Goal: Task Accomplishment & Management: Manage account settings

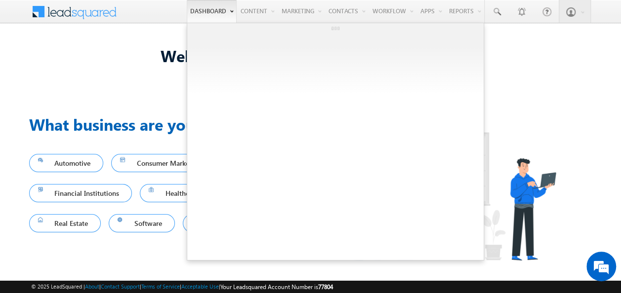
drag, startPoint x: 235, startPoint y: 104, endPoint x: 178, endPoint y: 8, distance: 111.6
click at [178, 8] on body "Menu Kajal kajal .sing h.ace fone@ tatat el.co .in" at bounding box center [310, 146] width 621 height 293
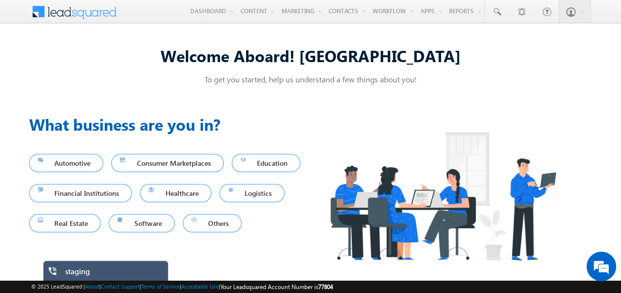
click at [53, 77] on p "To get you started, help us understand a few things about you!" at bounding box center [310, 79] width 563 height 10
click at [124, 88] on div "To get you started, help us understand a few things about you!" at bounding box center [310, 81] width 563 height 15
click at [8, 105] on div "Welcome Aboard! Kajal To get you started, help us understand a few things about…" at bounding box center [310, 156] width 621 height 247
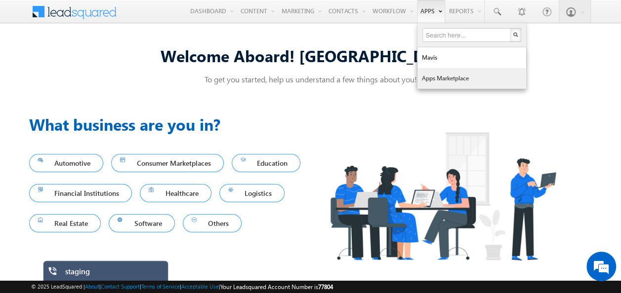
click at [433, 81] on link "Apps Marketplace" at bounding box center [471, 78] width 109 height 21
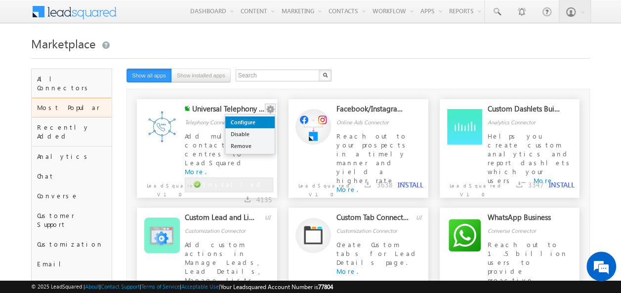
click at [250, 126] on link "Configure" at bounding box center [249, 123] width 49 height 12
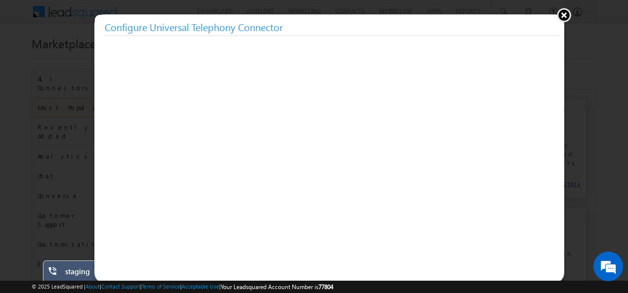
click at [564, 15] on button at bounding box center [564, 14] width 15 height 15
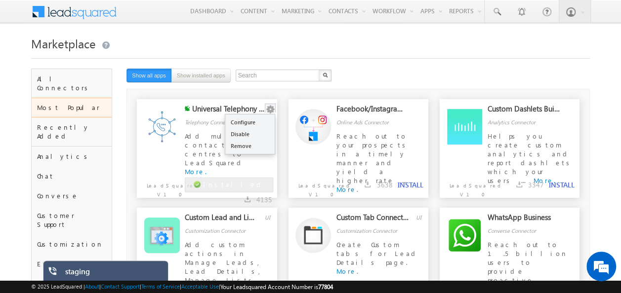
click at [273, 108] on button "button" at bounding box center [270, 110] width 10 height 10
click at [256, 122] on link "Configure" at bounding box center [249, 123] width 49 height 12
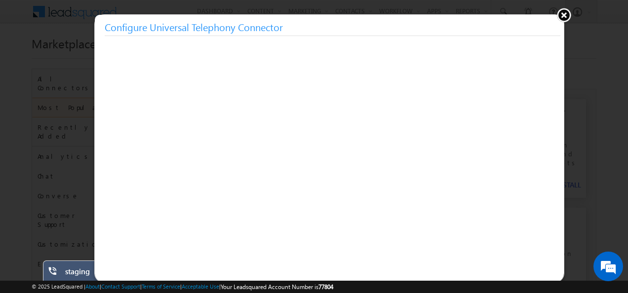
click at [563, 15] on button at bounding box center [564, 14] width 15 height 15
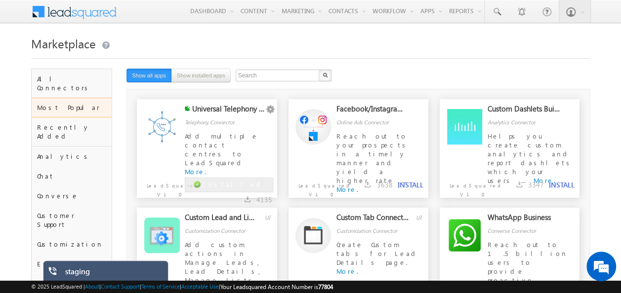
click at [289, 62] on div "Marketplace" at bounding box center [310, 51] width 559 height 36
drag, startPoint x: 240, startPoint y: 122, endPoint x: 225, endPoint y: 91, distance: 34.2
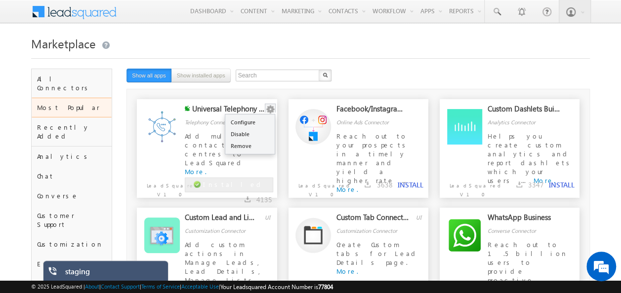
drag, startPoint x: 225, startPoint y: 91, endPoint x: 271, endPoint y: 106, distance: 48.6
click at [271, 106] on button "button" at bounding box center [270, 110] width 10 height 10
click at [265, 120] on link "Configure" at bounding box center [249, 123] width 49 height 12
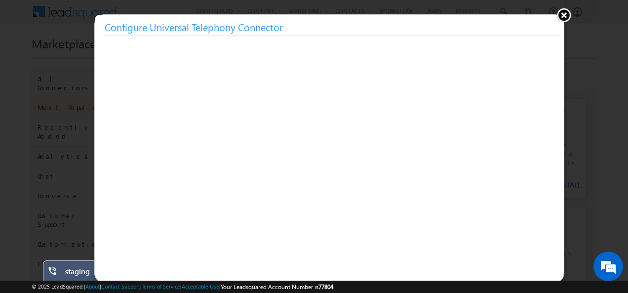
click at [563, 16] on button at bounding box center [564, 14] width 15 height 15
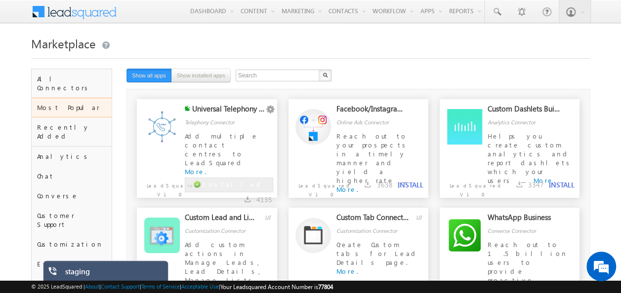
click at [248, 22] on div "Menu Kajal kajal .sing h.ace fone@ tatat el.co .in Tata Tele Busin ess Servi" at bounding box center [310, 12] width 559 height 24
click at [108, 45] on link at bounding box center [105, 46] width 9 height 8
click at [386, 53] on div at bounding box center [310, 55] width 559 height 6
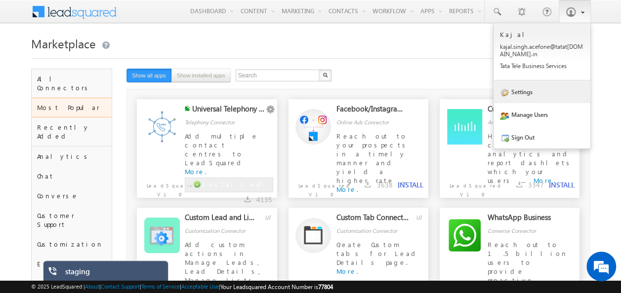
click at [517, 92] on link "Settings" at bounding box center [542, 92] width 97 height 23
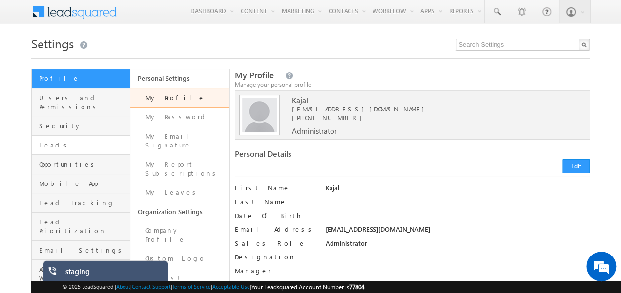
scroll to position [14, 0]
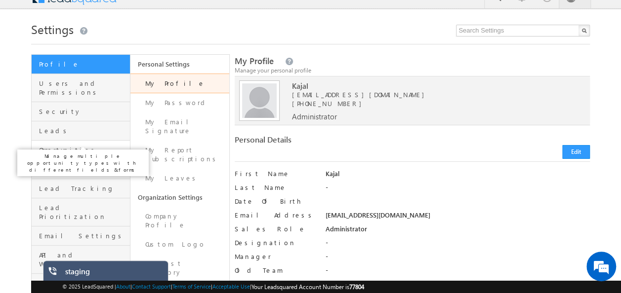
click at [60, 146] on span "Opportunities" at bounding box center [83, 150] width 88 height 9
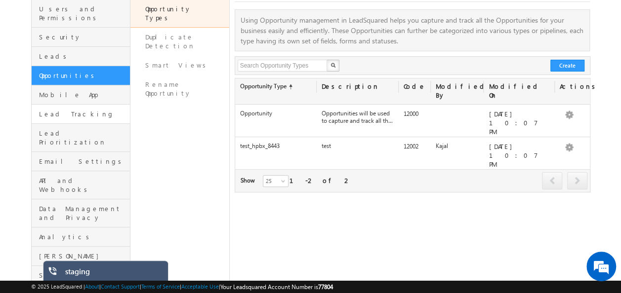
scroll to position [112, 0]
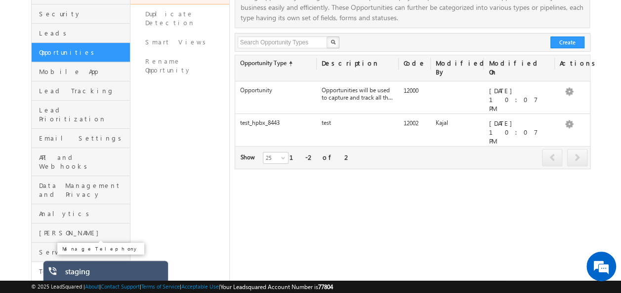
click at [58, 267] on span "Telephony" at bounding box center [83, 271] width 88 height 9
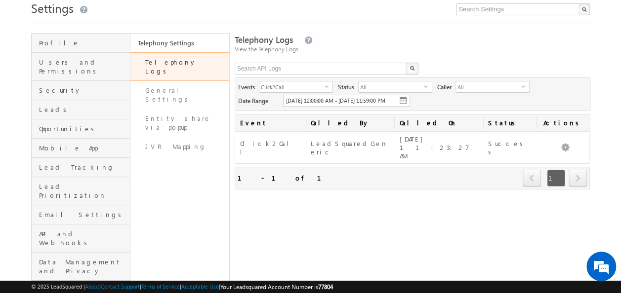
scroll to position [37, 0]
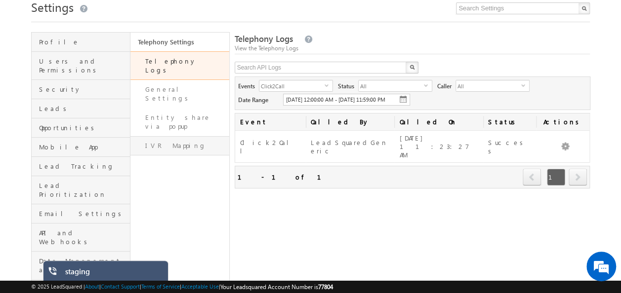
click at [168, 136] on link "IVR Mapping" at bounding box center [179, 145] width 99 height 19
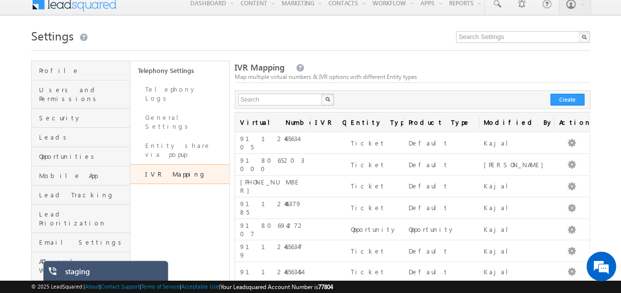
scroll to position [8, 0]
click at [567, 100] on button "Create" at bounding box center [567, 99] width 34 height 12
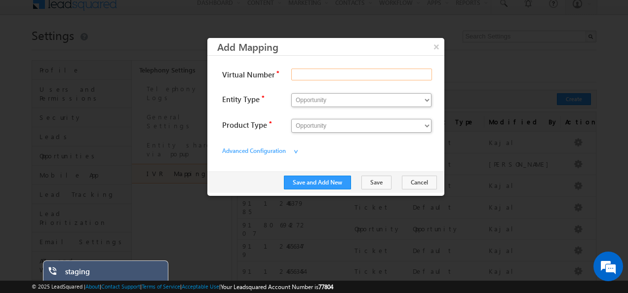
click at [312, 74] on input "Virtual Number" at bounding box center [361, 75] width 141 height 12
click at [318, 76] on input "Virtual Number" at bounding box center [361, 75] width 141 height 12
click at [324, 106] on select "Opportunity Ticket" at bounding box center [361, 100] width 140 height 14
click at [276, 106] on label "Entity Type" at bounding box center [271, 99] width 99 height 17
click at [291, 106] on select "Opportunity Ticket" at bounding box center [361, 100] width 140 height 14
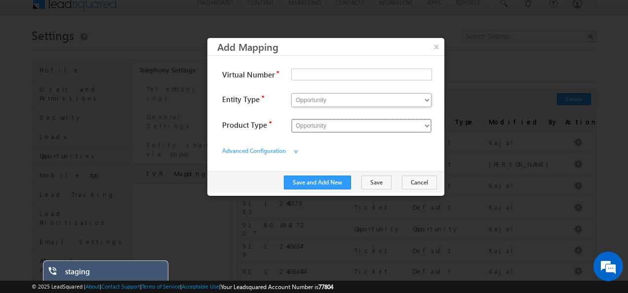
click at [321, 125] on select "Opportunity test_hpbx_8443" at bounding box center [361, 126] width 140 height 14
click at [435, 45] on button "×" at bounding box center [436, 46] width 16 height 17
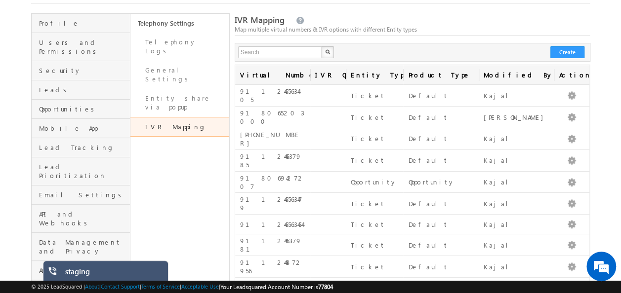
scroll to position [46, 0]
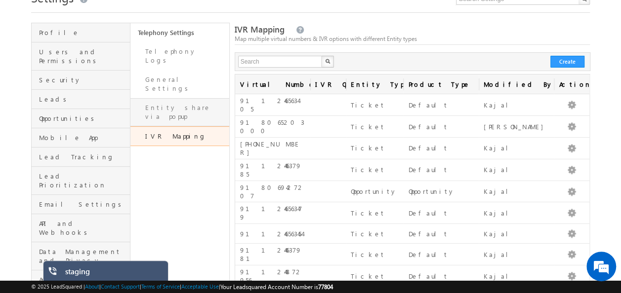
click at [178, 98] on link "Entity share via popup" at bounding box center [179, 112] width 99 height 28
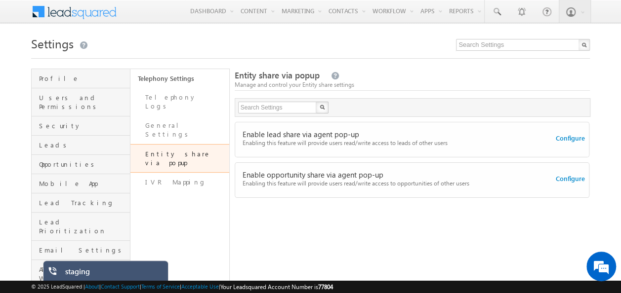
click at [0, 154] on html "Menu Kajal kajal .sing h.ace fone@ tatat el.co ess Servi" at bounding box center [310, 217] width 621 height 434
click at [312, 51] on h1 "Settings" at bounding box center [310, 42] width 559 height 19
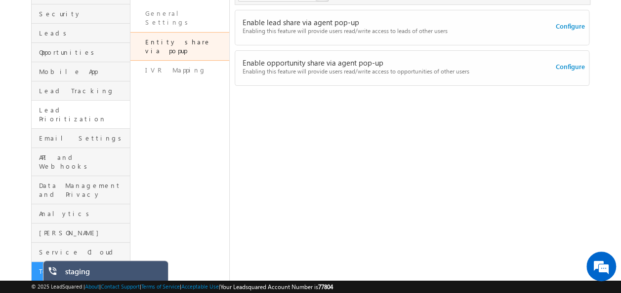
scroll to position [98, 0]
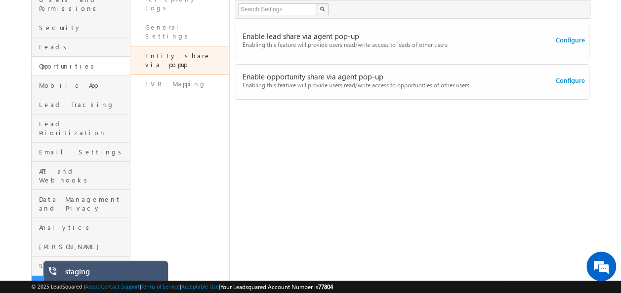
click at [63, 57] on link "Opportunities" at bounding box center [81, 66] width 98 height 19
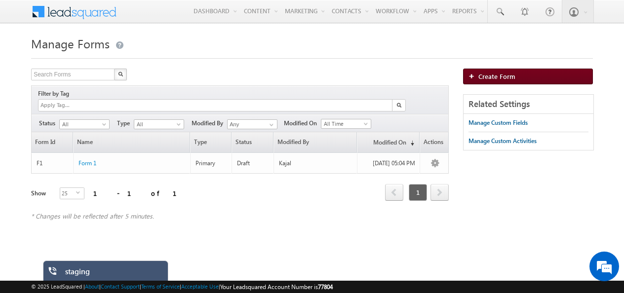
click at [481, 79] on span "Create Form" at bounding box center [497, 76] width 37 height 8
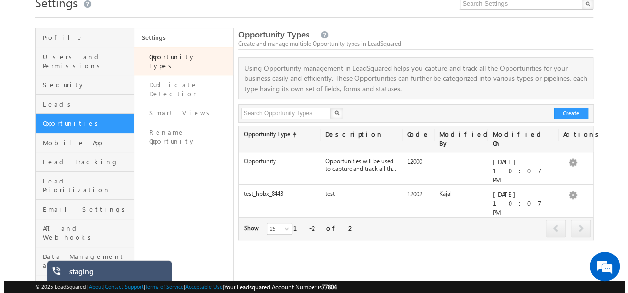
scroll to position [42, 0]
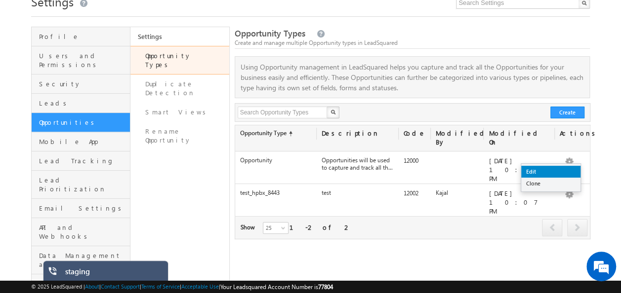
click at [562, 172] on link "Edit" at bounding box center [550, 172] width 59 height 12
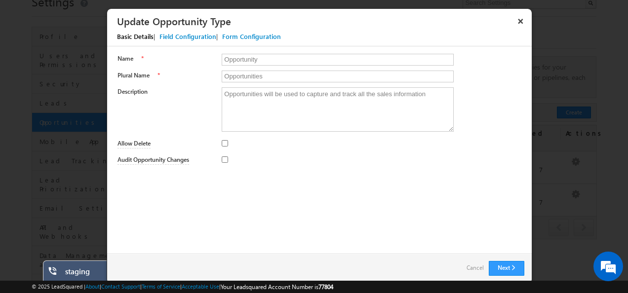
click at [192, 40] on div "Field Configuration" at bounding box center [188, 36] width 57 height 9
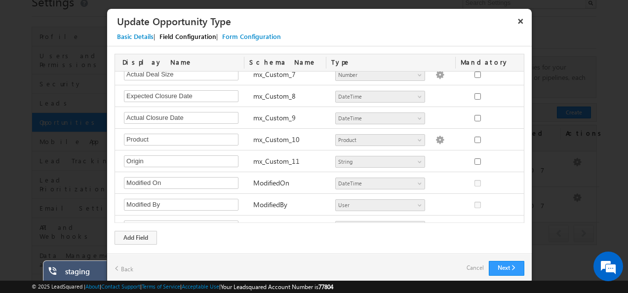
scroll to position [159, 0]
click at [285, 141] on div "mx_Custom_10" at bounding box center [290, 142] width 82 height 14
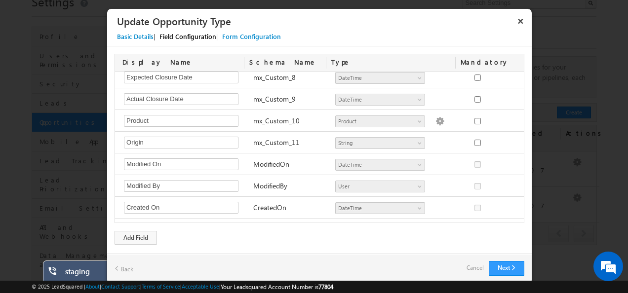
scroll to position [191, 0]
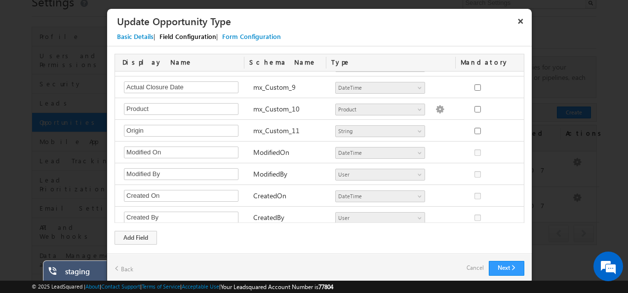
click at [251, 34] on div "Form Configuration" at bounding box center [251, 36] width 59 height 9
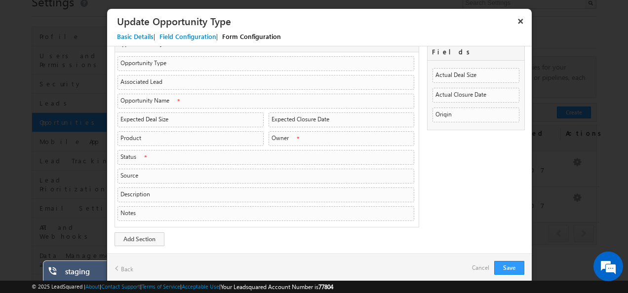
scroll to position [0, 0]
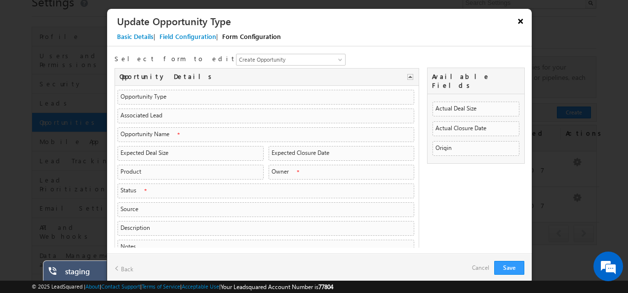
click at [521, 18] on button "×" at bounding box center [521, 20] width 16 height 17
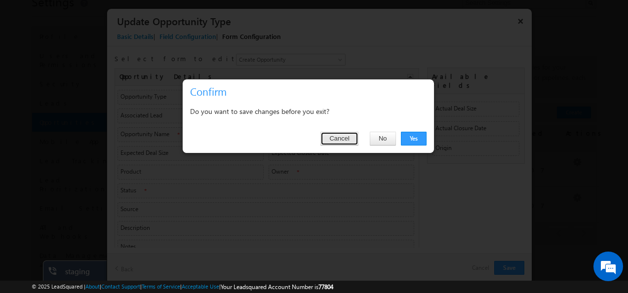
click at [358, 140] on button "Cancel" at bounding box center [340, 139] width 38 height 14
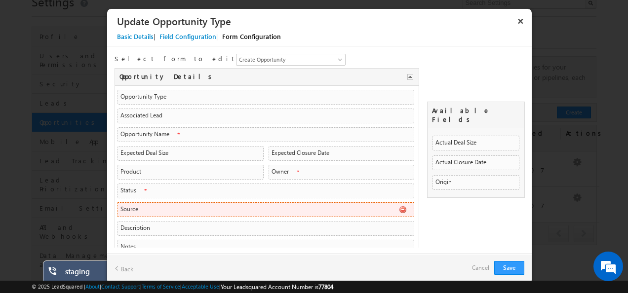
scroll to position [34, 0]
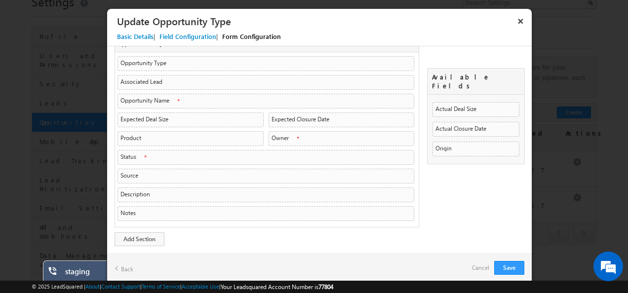
click at [444, 200] on div "Opportunity Details Opportunity Details Opportunity Type ActivityEventName Stri…" at bounding box center [320, 144] width 410 height 218
click at [175, 34] on div "Field Configuration" at bounding box center [188, 36] width 57 height 9
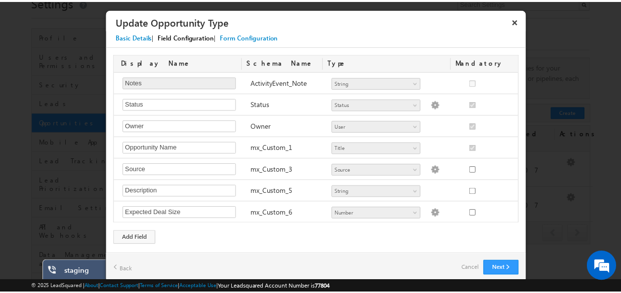
scroll to position [191, 0]
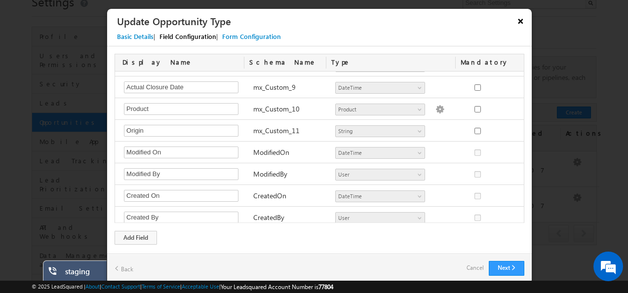
click at [519, 19] on button "×" at bounding box center [521, 20] width 16 height 17
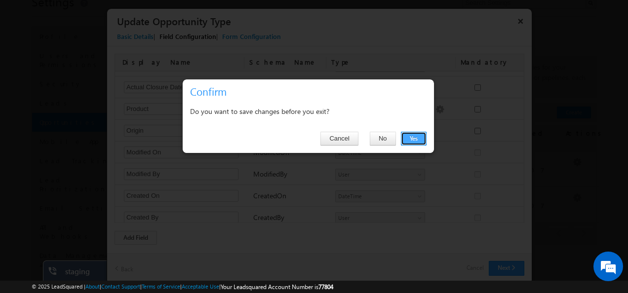
click at [417, 137] on button "Yes" at bounding box center [414, 139] width 26 height 14
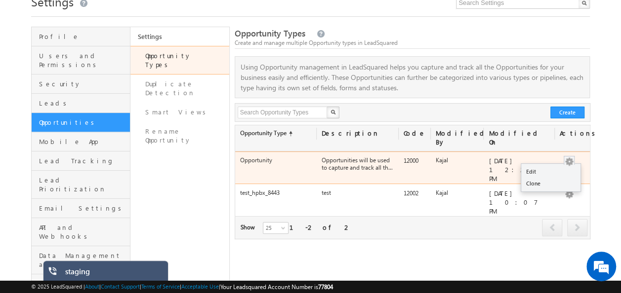
click at [567, 164] on button "button" at bounding box center [569, 162] width 10 height 10
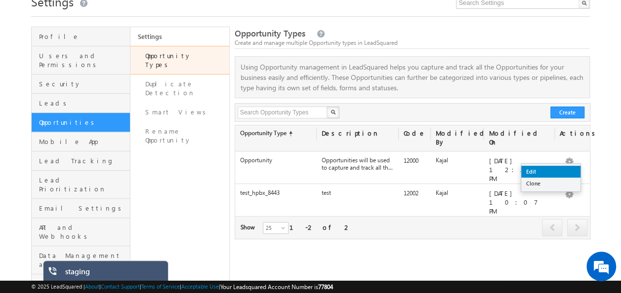
click at [528, 171] on link "Edit" at bounding box center [550, 172] width 59 height 12
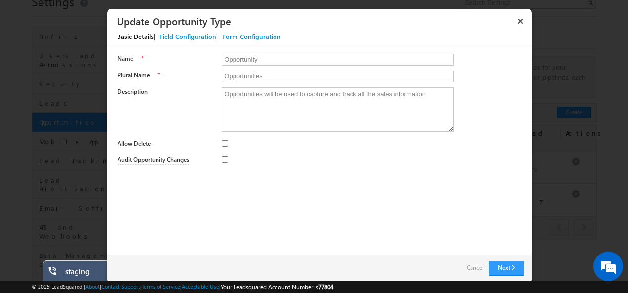
click at [190, 40] on div "Field Configuration" at bounding box center [188, 36] width 57 height 9
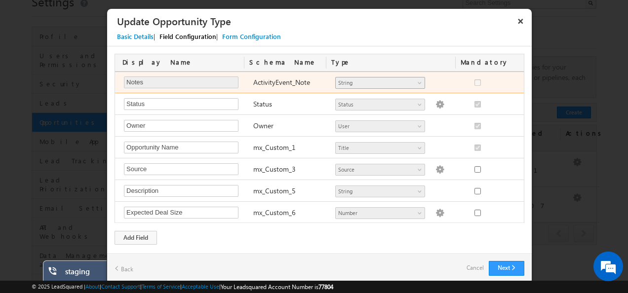
click at [391, 80] on span "String" at bounding box center [376, 83] width 81 height 9
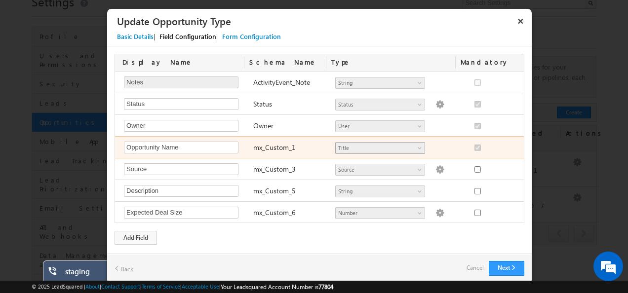
click at [393, 148] on span "Title" at bounding box center [376, 148] width 81 height 9
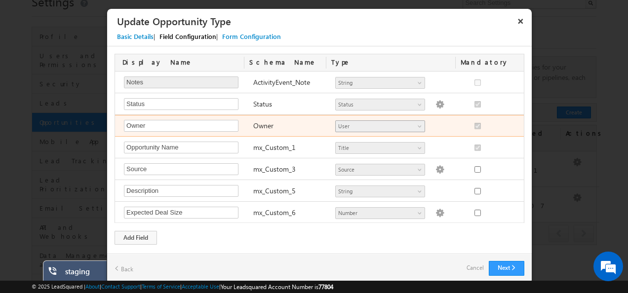
click at [402, 128] on span "User" at bounding box center [376, 126] width 81 height 9
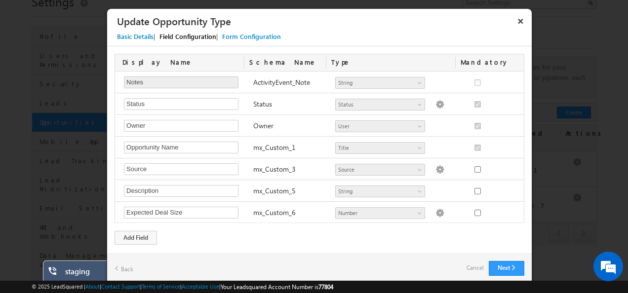
click at [245, 36] on div "Form Configuration" at bounding box center [251, 36] width 59 height 9
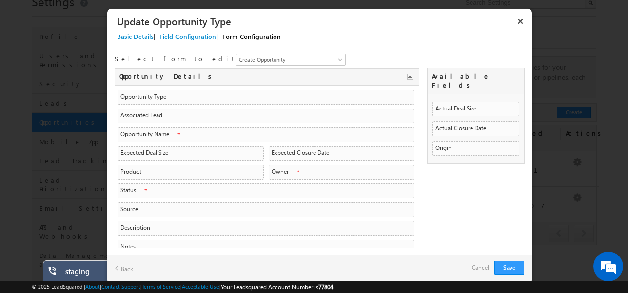
click at [188, 35] on div "Field Configuration" at bounding box center [188, 36] width 57 height 9
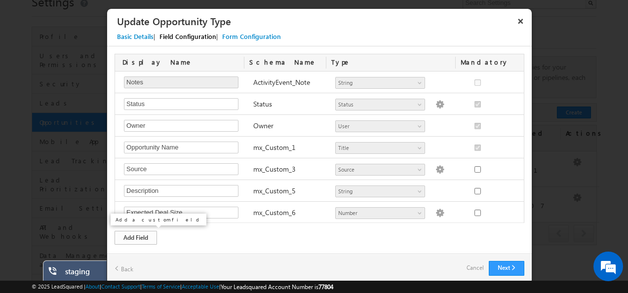
click at [139, 243] on div "Add Field" at bounding box center [136, 238] width 42 height 14
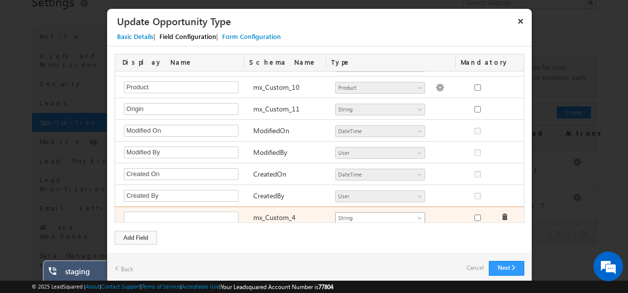
click at [378, 214] on span "String" at bounding box center [376, 218] width 81 height 9
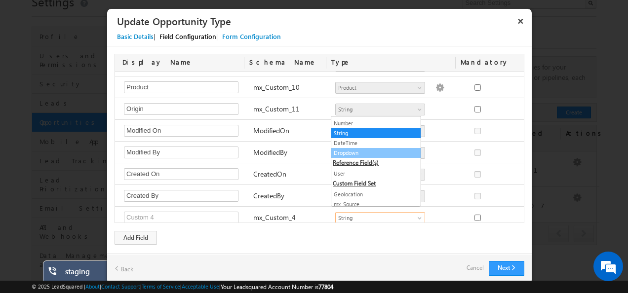
scroll to position [0, 0]
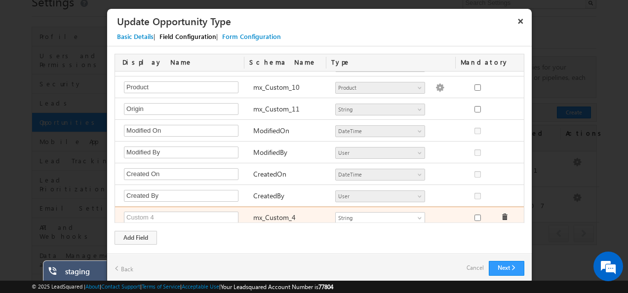
click at [501, 212] on div "Required Field mx_Custom_4 Number String DateTime Dropdown User Geolocation mx_…" at bounding box center [321, 217] width 412 height 21
click at [501, 214] on span at bounding box center [504, 217] width 7 height 7
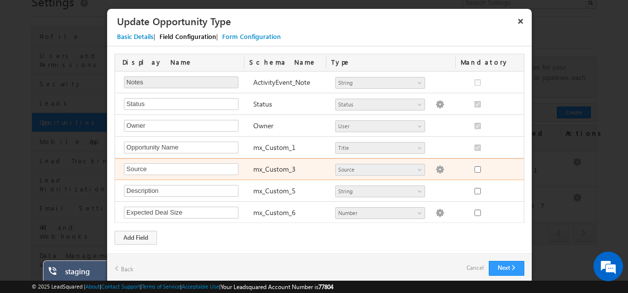
click at [436, 169] on img at bounding box center [440, 170] width 9 height 9
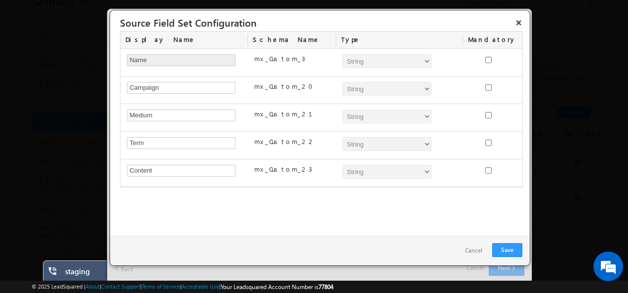
click at [476, 246] on link "Cancel" at bounding box center [474, 251] width 37 height 14
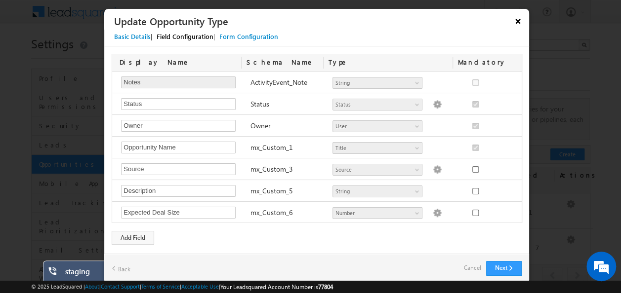
click at [515, 19] on button "×" at bounding box center [518, 20] width 16 height 17
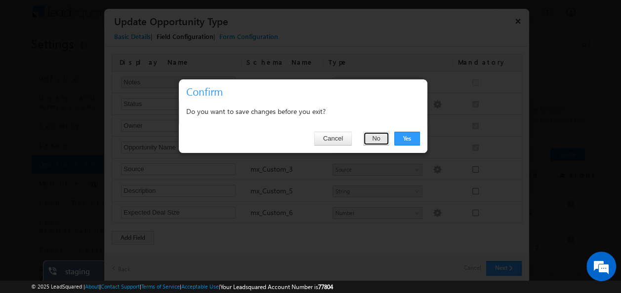
click at [368, 138] on button "No" at bounding box center [376, 139] width 26 height 14
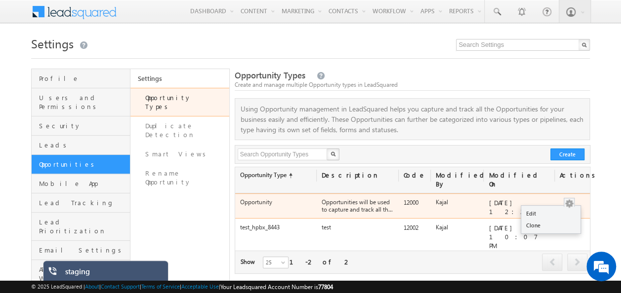
click at [569, 203] on button "button" at bounding box center [569, 204] width 10 height 10
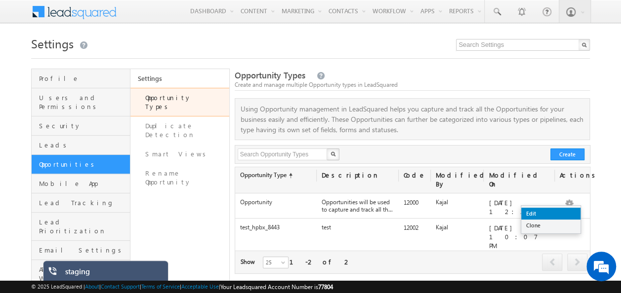
click at [568, 211] on link "Edit" at bounding box center [550, 214] width 59 height 12
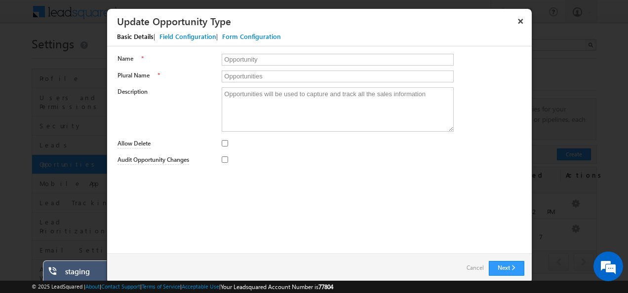
click at [184, 35] on div "Field Configuration" at bounding box center [188, 36] width 57 height 9
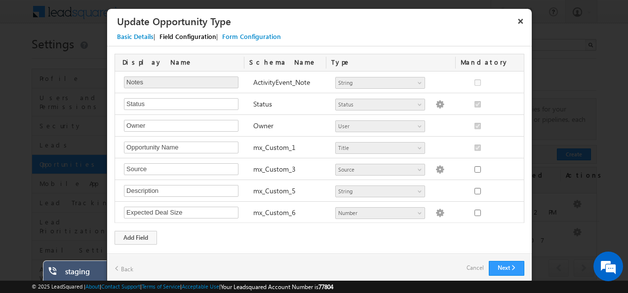
scroll to position [191, 0]
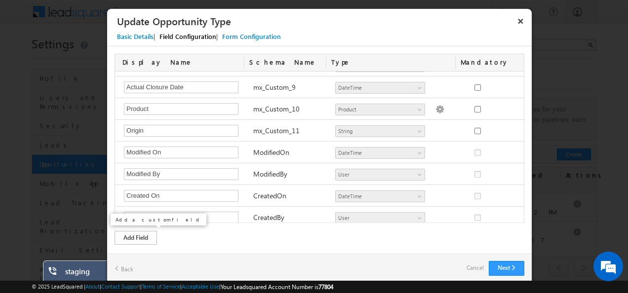
click at [137, 242] on div "Add Field" at bounding box center [136, 238] width 42 height 14
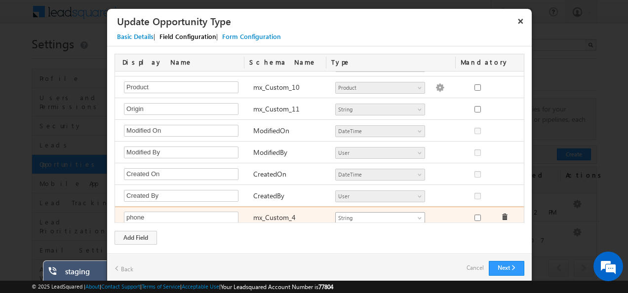
type input "phone"
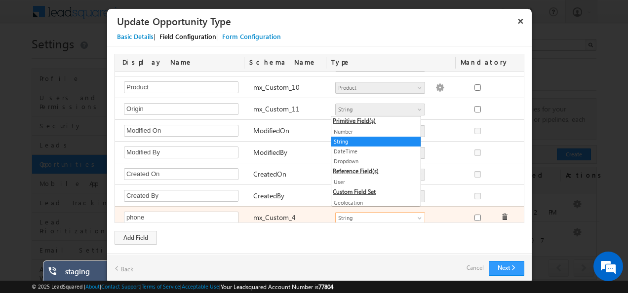
click at [394, 214] on span "String" at bounding box center [376, 218] width 81 height 9
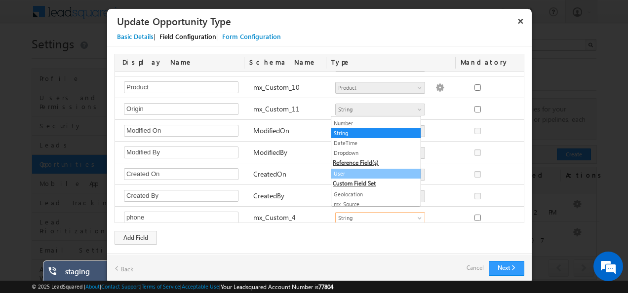
scroll to position [0, 0]
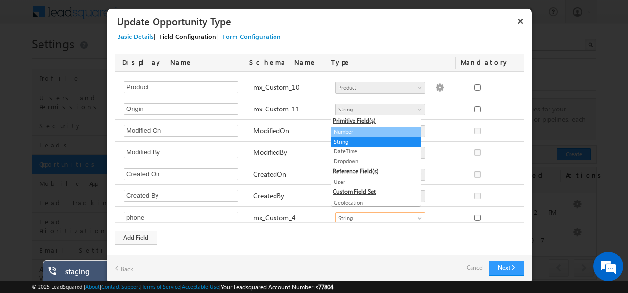
click at [344, 127] on li "Number" at bounding box center [376, 132] width 89 height 10
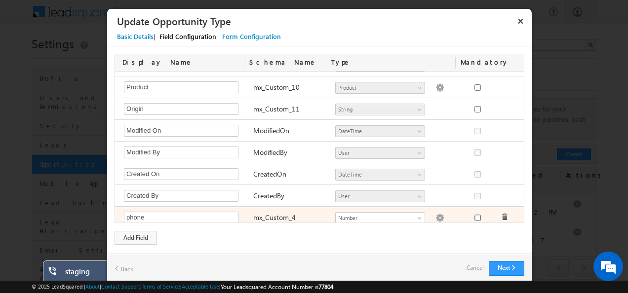
click at [475, 215] on input "checkbox" at bounding box center [478, 218] width 6 height 6
checkbox input "true"
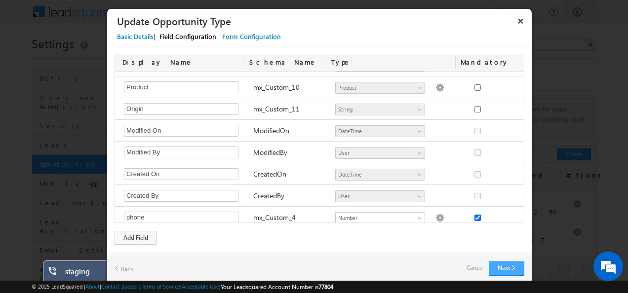
click at [504, 265] on button "Next" at bounding box center [507, 268] width 36 height 15
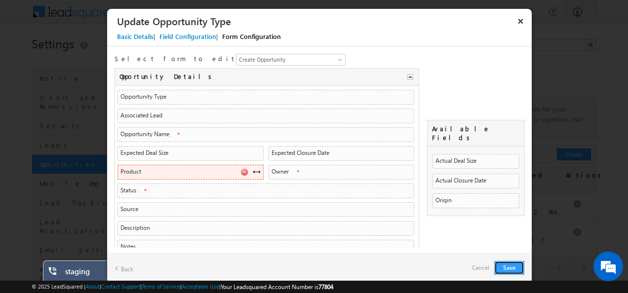
scroll to position [52, 0]
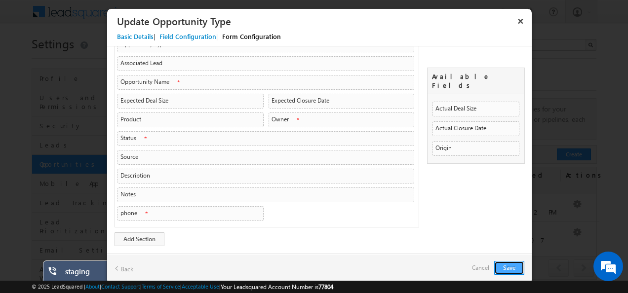
click at [510, 263] on button "Save" at bounding box center [510, 268] width 30 height 14
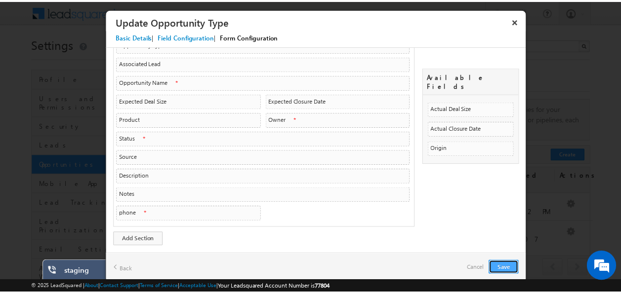
scroll to position [0, 0]
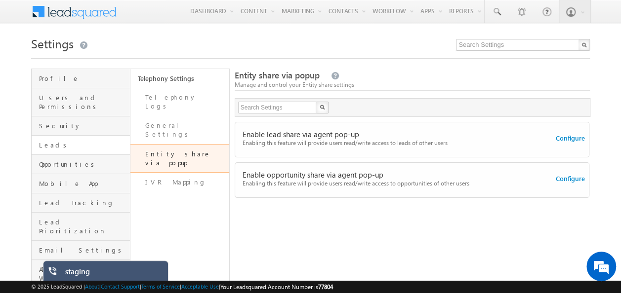
click at [95, 140] on link "Leads" at bounding box center [81, 145] width 98 height 19
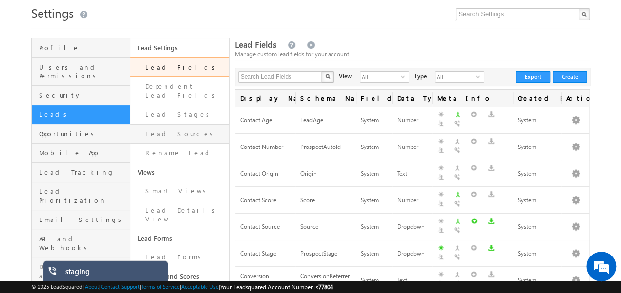
scroll to position [30, 0]
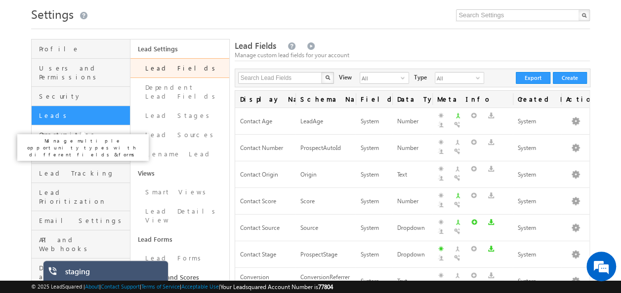
click at [60, 130] on span "Opportunities" at bounding box center [83, 134] width 88 height 9
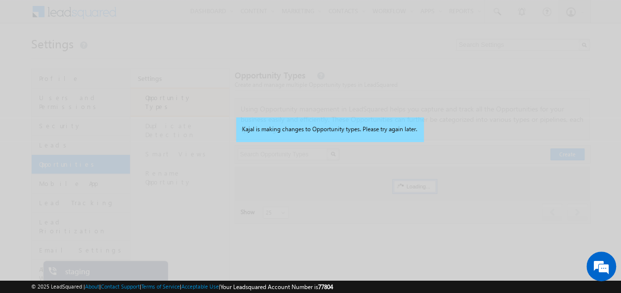
click at [308, 70] on div "Kajal is making changes to Opportunity types. Please try again later." at bounding box center [310, 146] width 621 height 293
click at [366, 55] on div "Kajal is making changes to Opportunity types. Please try again later." at bounding box center [310, 146] width 621 height 293
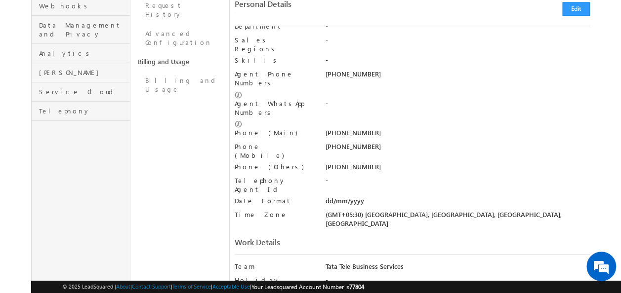
scroll to position [273, 0]
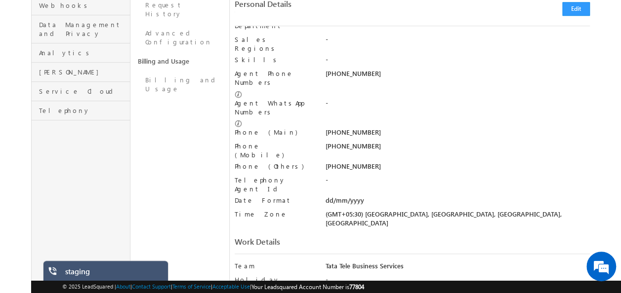
click at [364, 287] on span "77804" at bounding box center [356, 287] width 15 height 7
copy span "77804"
